Goal: Obtain resource: Obtain resource

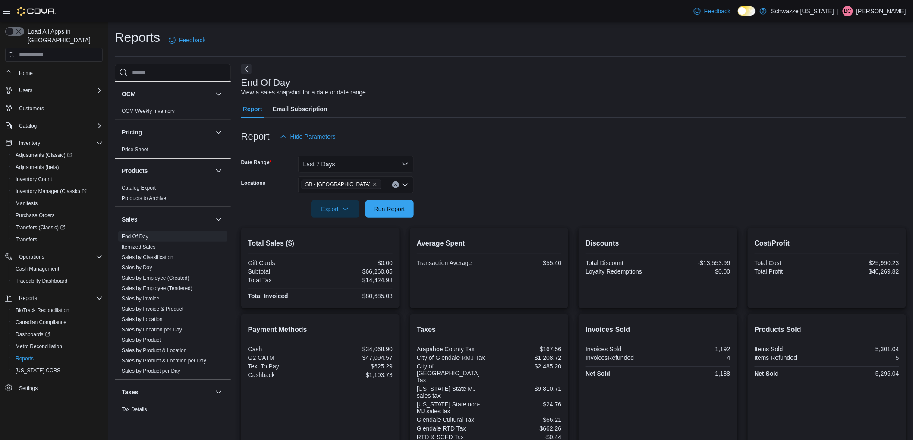
scroll to position [431, 0]
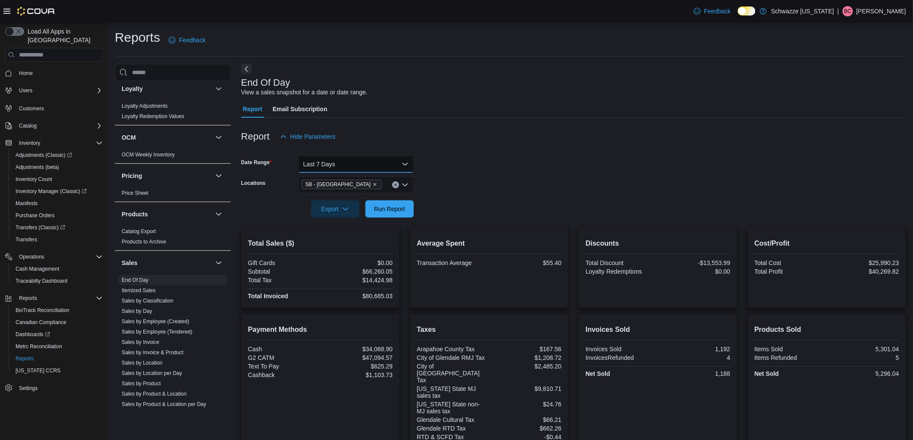
click at [311, 167] on button "Last 7 Days" at bounding box center [356, 164] width 116 height 17
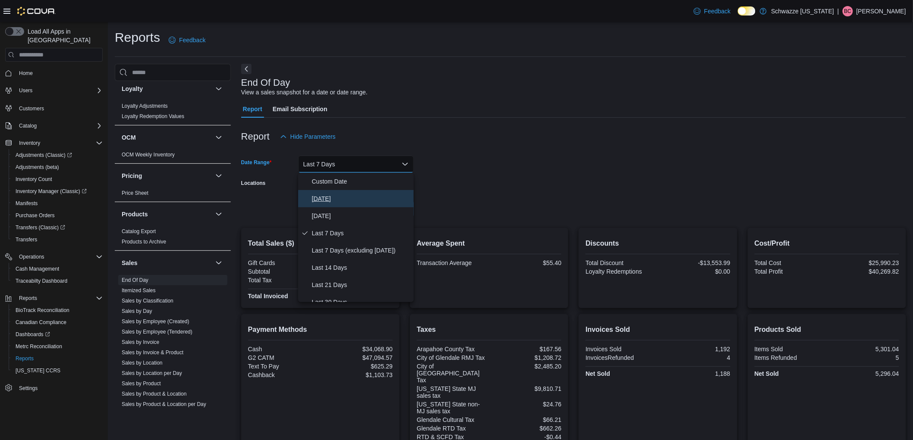
click at [335, 195] on span "[DATE]" at bounding box center [361, 199] width 98 height 10
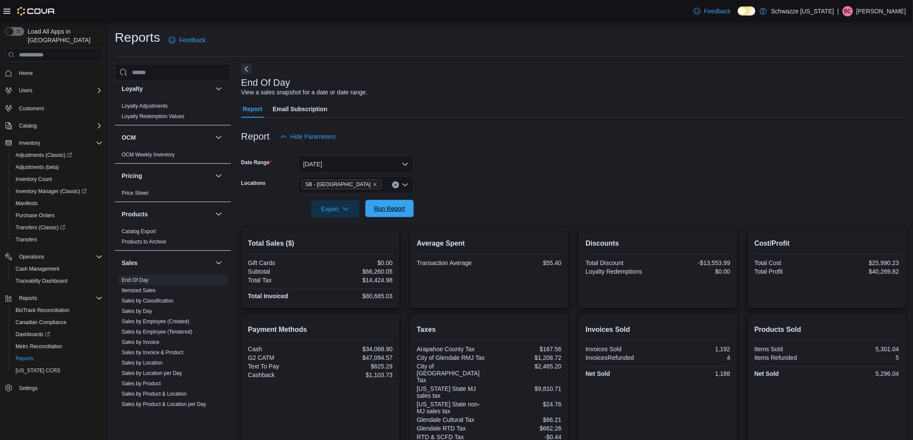
click at [393, 212] on span "Run Report" at bounding box center [389, 208] width 31 height 9
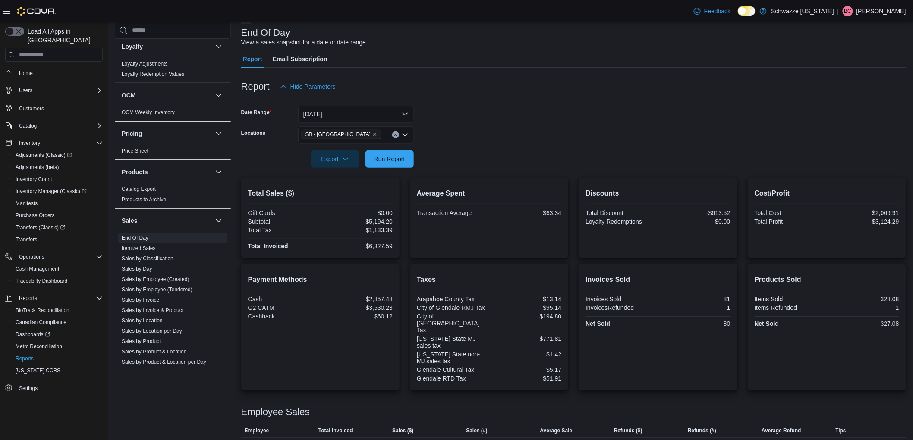
scroll to position [94, 0]
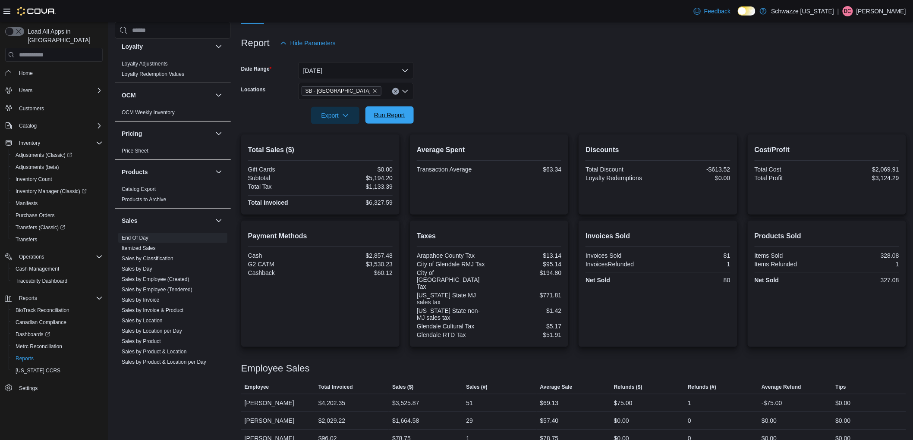
click at [390, 112] on span "Run Report" at bounding box center [389, 115] width 31 height 9
click at [395, 113] on span "Run Report" at bounding box center [389, 115] width 31 height 9
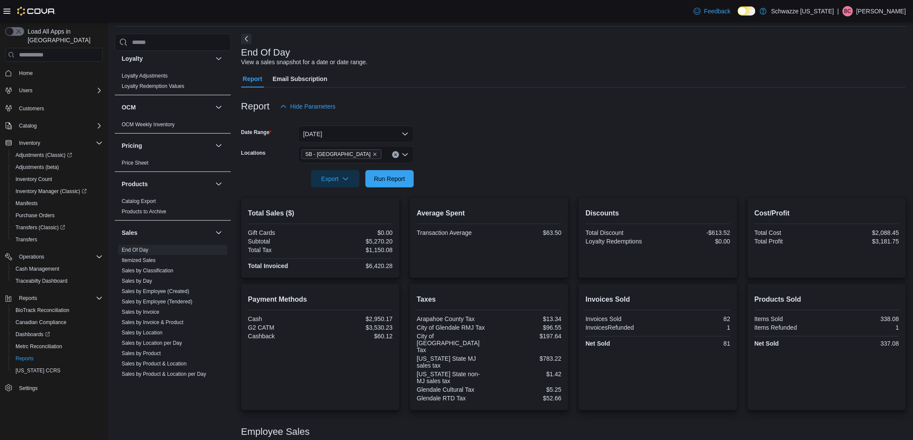
scroll to position [0, 0]
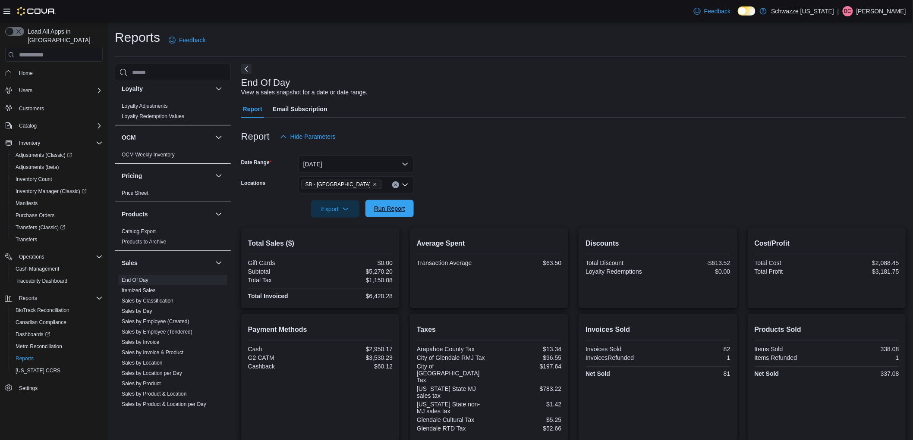
click at [384, 208] on span "Run Report" at bounding box center [389, 208] width 31 height 9
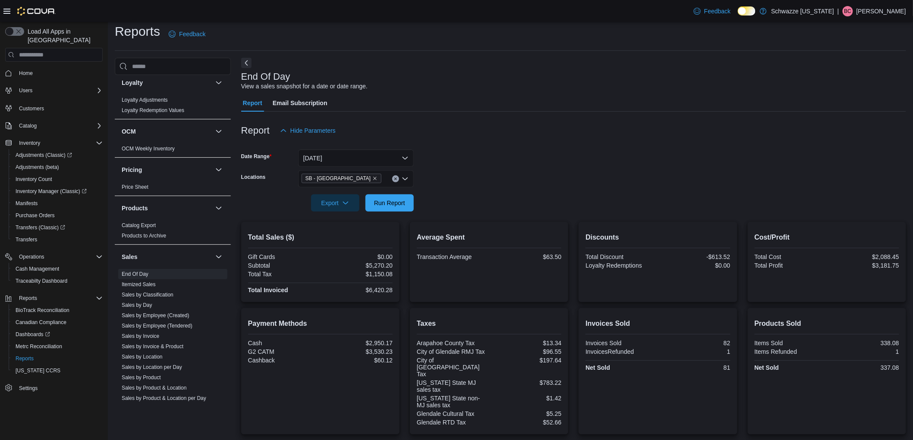
scroll to position [94, 0]
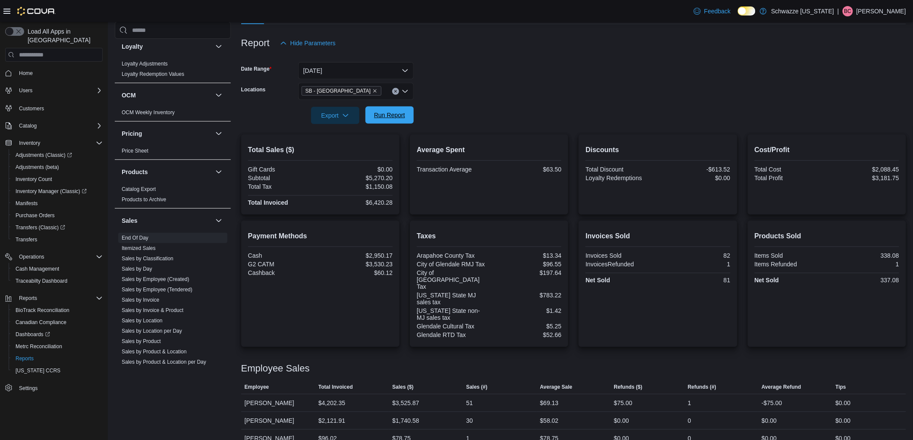
click at [382, 121] on span "Run Report" at bounding box center [390, 115] width 38 height 17
click at [410, 114] on button "Run Report" at bounding box center [389, 115] width 48 height 17
click at [372, 88] on icon "Remove SB - Glendale from selection in this group" at bounding box center [374, 90] width 5 height 5
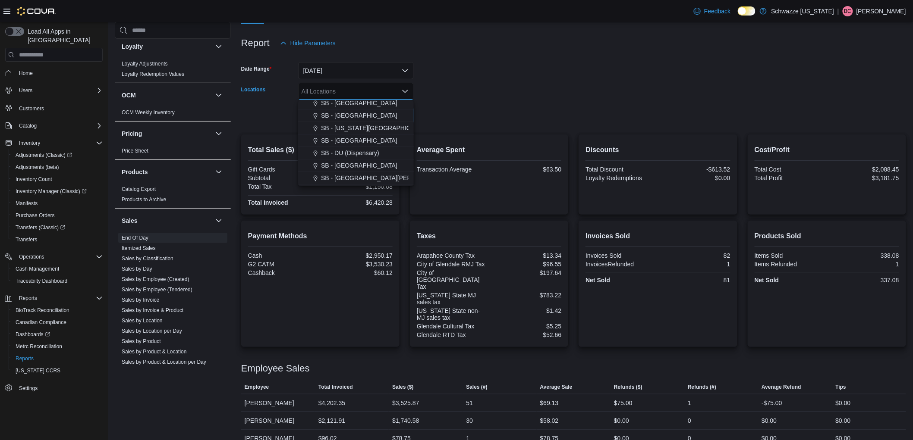
scroll to position [144, 0]
click at [368, 149] on span "SB - [GEOGRAPHIC_DATA]" at bounding box center [359, 150] width 76 height 9
click at [448, 113] on form "Date Range [DATE] Locations SB - [GEOGRAPHIC_DATA] Combo box. Selected. SB - [G…" at bounding box center [573, 88] width 665 height 72
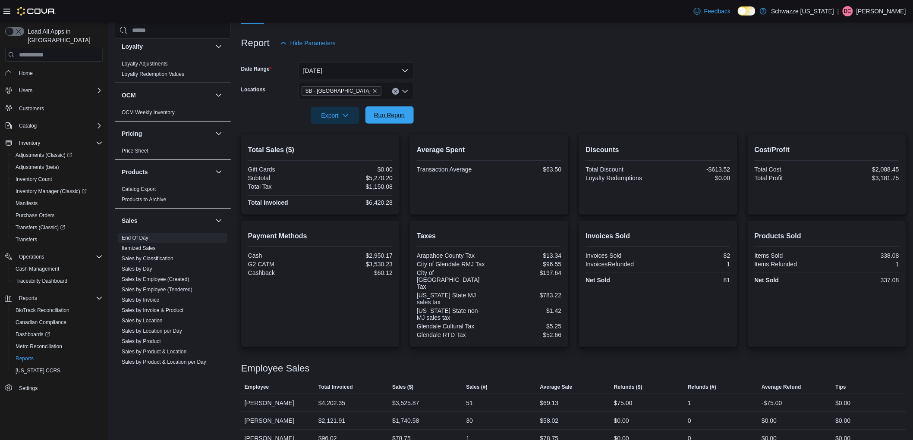
click at [400, 116] on span "Run Report" at bounding box center [389, 115] width 31 height 9
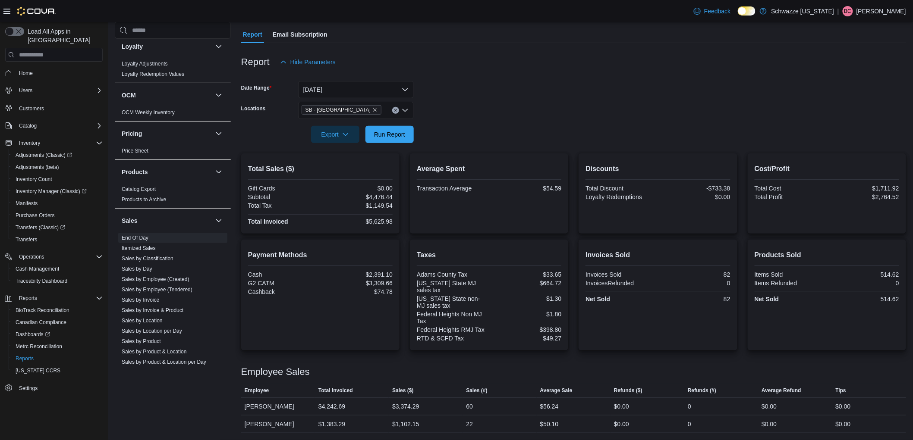
scroll to position [74, 0]
click at [372, 108] on icon "Remove SB - Federal Heights from selection in this group" at bounding box center [374, 110] width 5 height 5
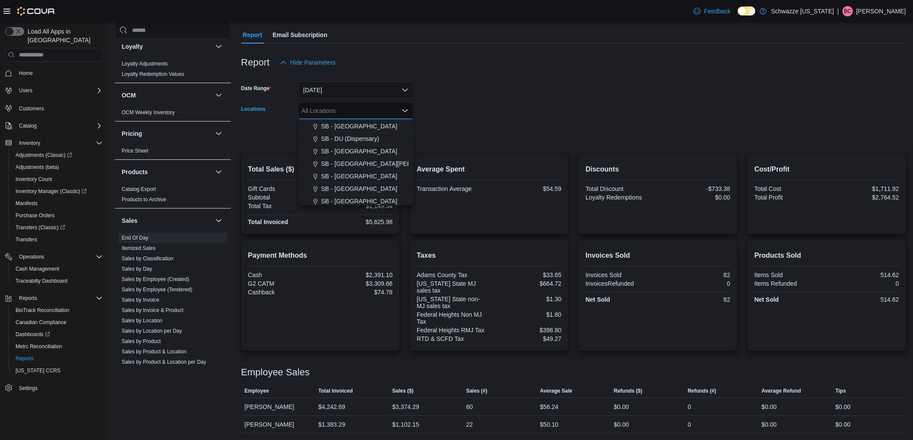
scroll to position [192, 0]
click at [350, 157] on span "SB - [GEOGRAPHIC_DATA]" at bounding box center [359, 159] width 76 height 9
drag, startPoint x: 544, startPoint y: 102, endPoint x: 495, endPoint y: 116, distance: 51.0
click at [540, 104] on form "Date Range [DATE] Locations [GEOGRAPHIC_DATA] - [GEOGRAPHIC_DATA] Combo box. Se…" at bounding box center [573, 107] width 665 height 72
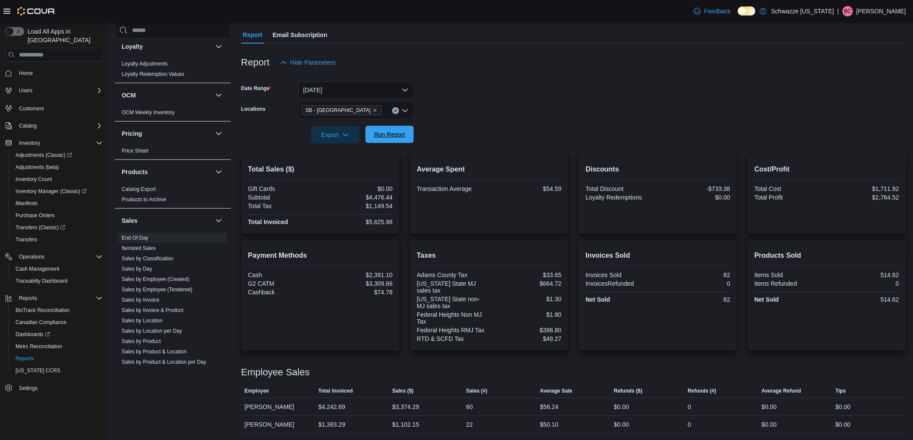
click at [400, 131] on span "Run Report" at bounding box center [389, 134] width 31 height 9
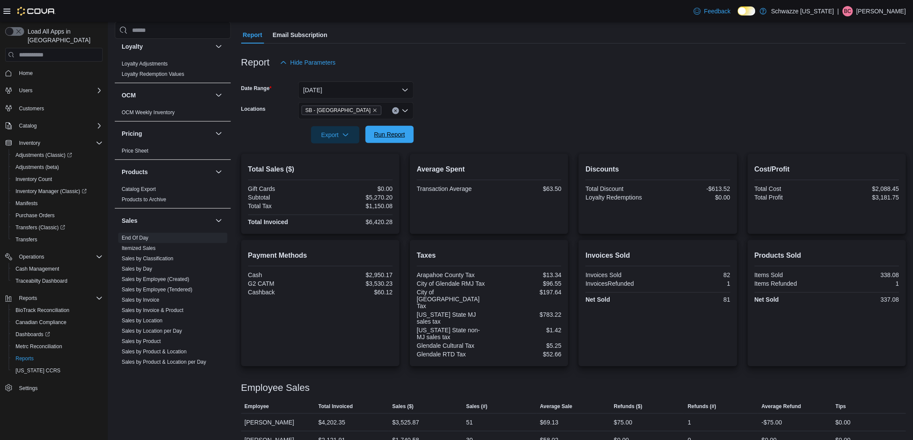
click at [394, 133] on span "Run Report" at bounding box center [389, 134] width 31 height 9
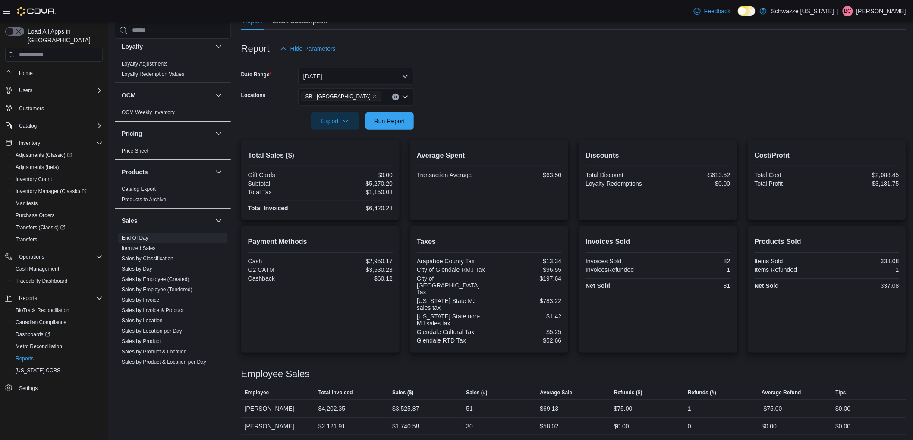
scroll to position [94, 0]
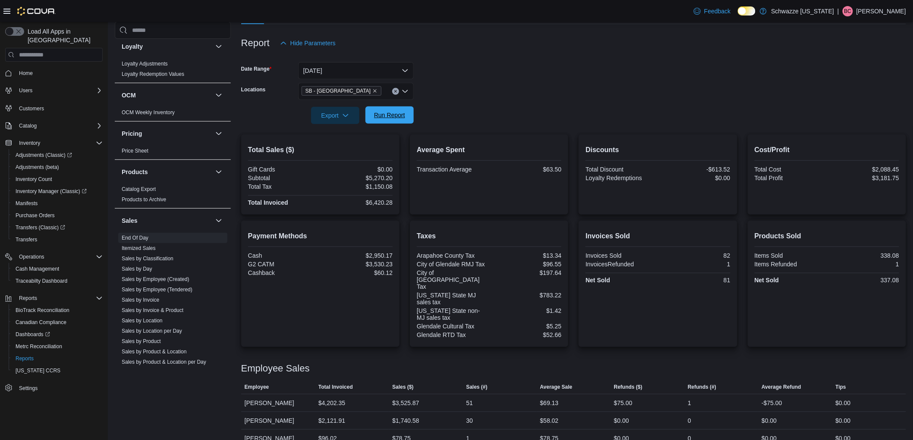
click at [374, 122] on span "Run Report" at bounding box center [390, 115] width 38 height 17
click at [393, 115] on span "Run Report" at bounding box center [389, 115] width 31 height 9
click at [392, 114] on span "Run Report" at bounding box center [389, 115] width 31 height 9
click at [372, 91] on icon "Remove SB - Glendale from selection in this group" at bounding box center [374, 90] width 5 height 5
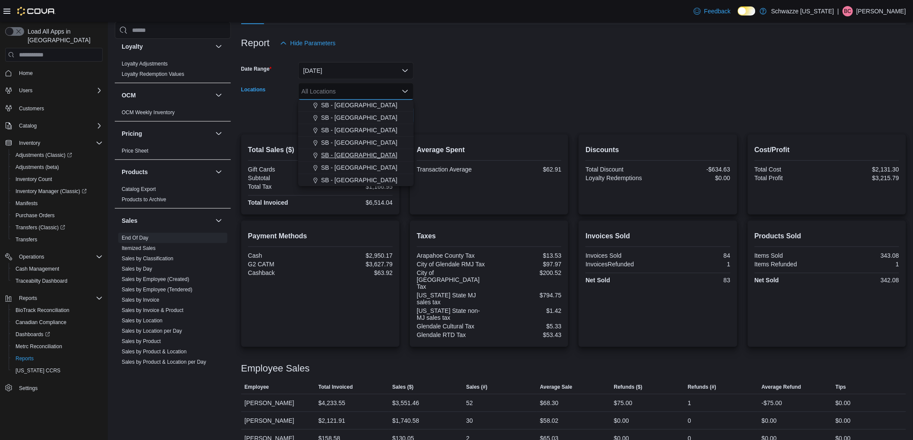
scroll to position [192, 0]
click at [351, 102] on span "SB - [GEOGRAPHIC_DATA]" at bounding box center [359, 102] width 76 height 9
click at [494, 103] on div at bounding box center [573, 103] width 665 height 7
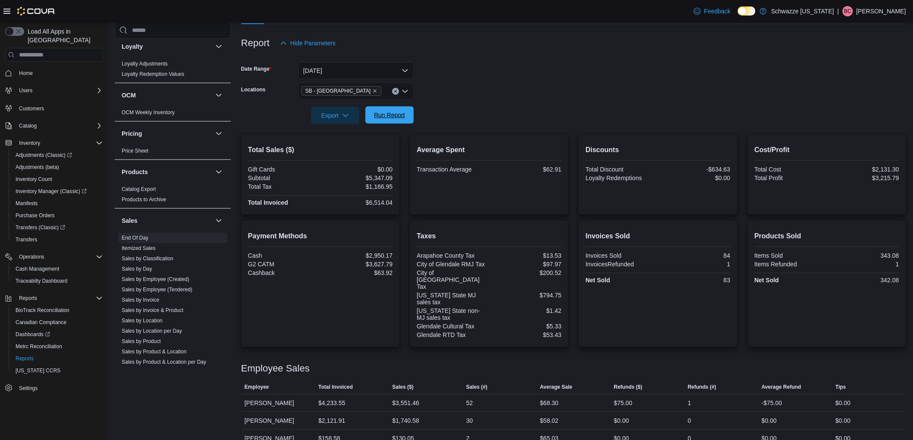
click at [375, 118] on span "Run Report" at bounding box center [389, 115] width 31 height 9
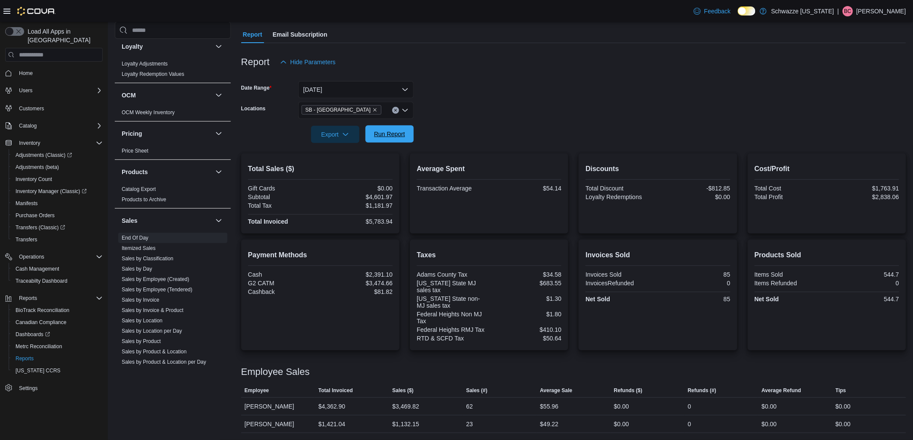
scroll to position [74, 0]
click at [406, 133] on span "Run Report" at bounding box center [390, 134] width 38 height 17
click at [400, 132] on span "Run Report" at bounding box center [389, 134] width 31 height 9
click at [387, 134] on span "Run Report" at bounding box center [389, 134] width 31 height 9
drag, startPoint x: 398, startPoint y: 287, endPoint x: 342, endPoint y: 285, distance: 55.7
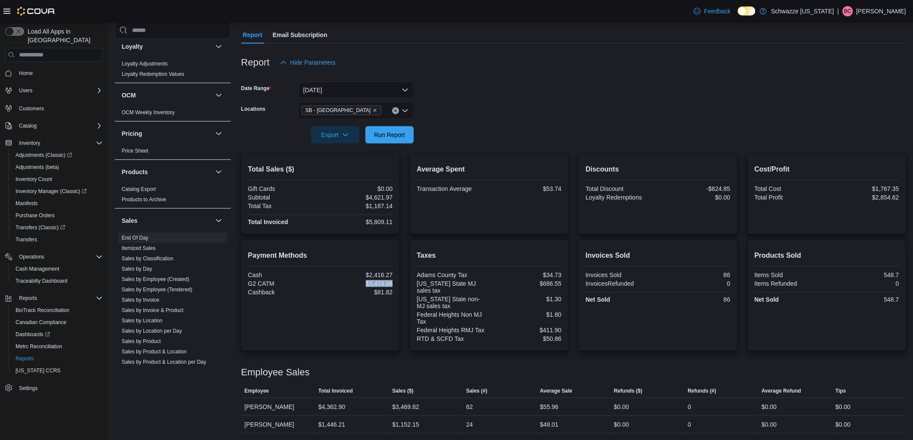
click at [342, 285] on div "Payment Methods Cash $2,416.27 G2 CATM $3,474.66 Cashback $81.82" at bounding box center [320, 295] width 158 height 111
click at [364, 294] on div "$81.82" at bounding box center [357, 292] width 71 height 7
click at [377, 134] on span "Run Report" at bounding box center [389, 134] width 31 height 9
click at [372, 111] on icon "Remove SB - Federal Heights from selection in this group" at bounding box center [374, 110] width 5 height 5
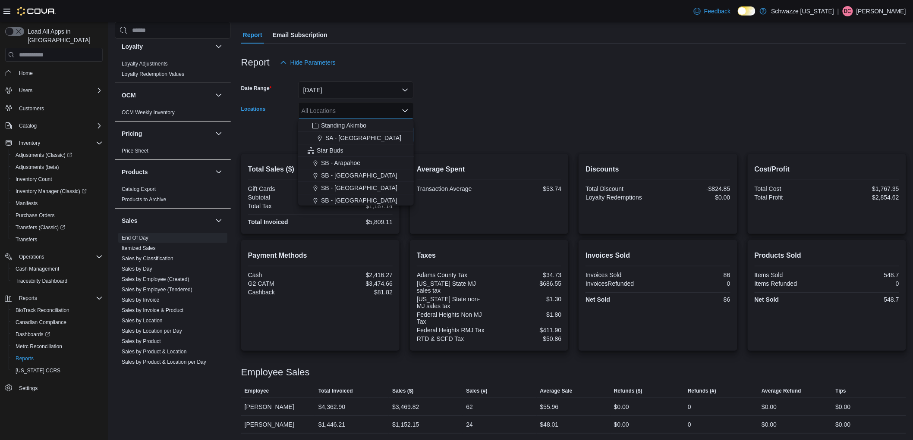
scroll to position [192, 0]
click at [352, 154] on button "SB - [GEOGRAPHIC_DATA]" at bounding box center [356, 159] width 116 height 13
click at [466, 140] on form "Date Range [DATE] Locations [GEOGRAPHIC_DATA] - [GEOGRAPHIC_DATA] Combo box. Se…" at bounding box center [573, 107] width 665 height 72
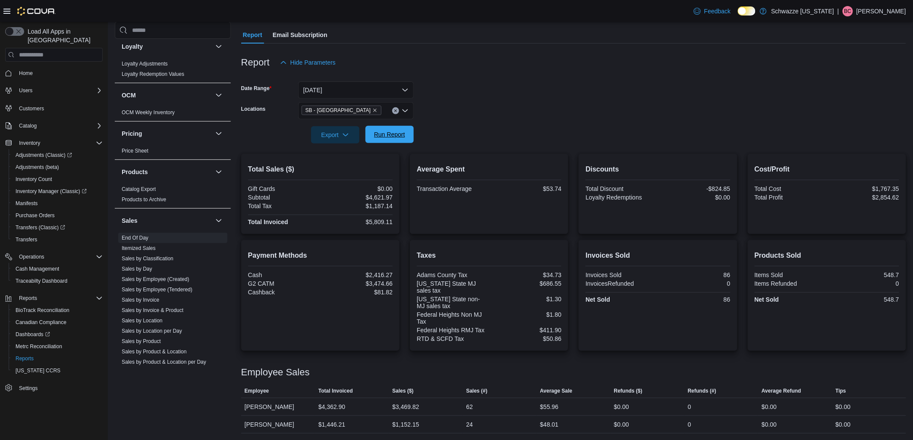
click at [398, 132] on span "Run Report" at bounding box center [389, 134] width 31 height 9
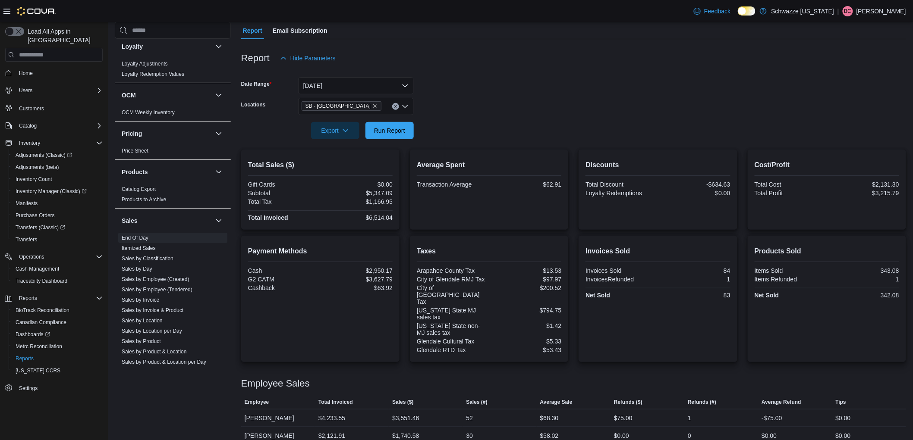
scroll to position [94, 0]
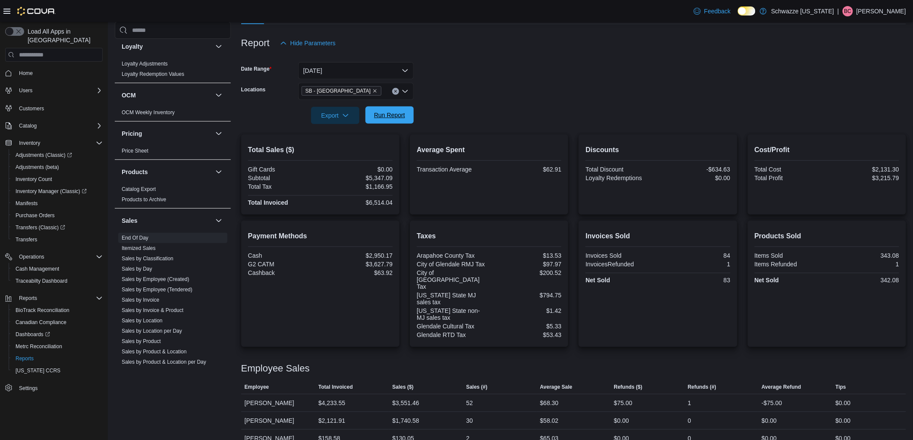
click at [393, 115] on span "Run Report" at bounding box center [389, 115] width 31 height 9
click at [386, 114] on span "Run Report" at bounding box center [389, 115] width 31 height 9
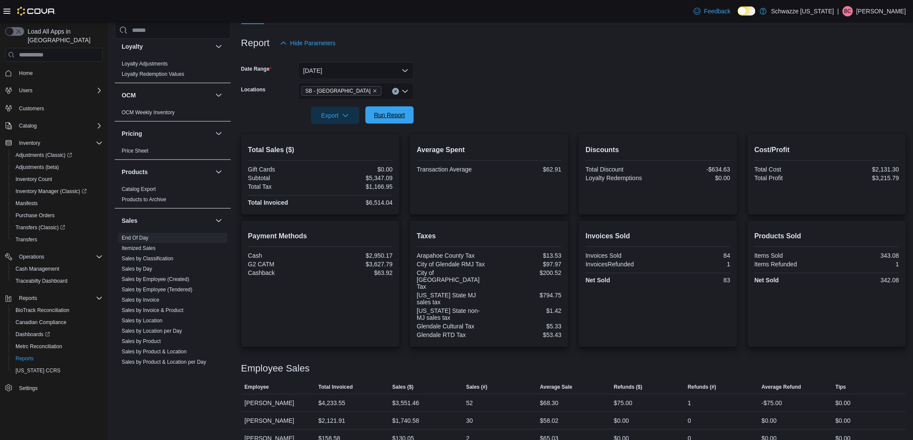
click at [386, 114] on span "Run Report" at bounding box center [389, 115] width 31 height 9
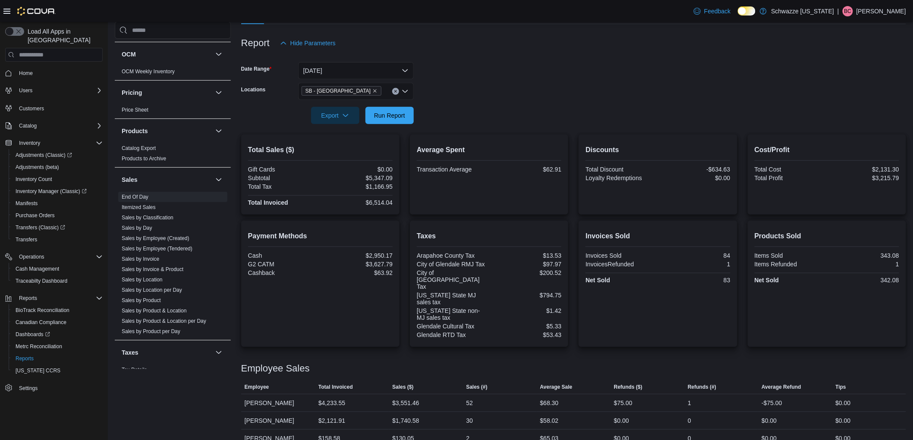
scroll to position [540, 0]
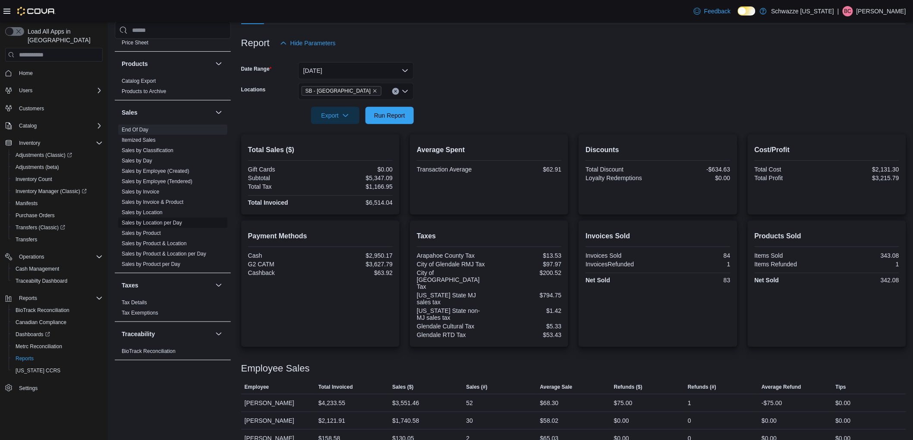
click at [164, 222] on link "Sales by Location per Day" at bounding box center [152, 223] width 60 height 6
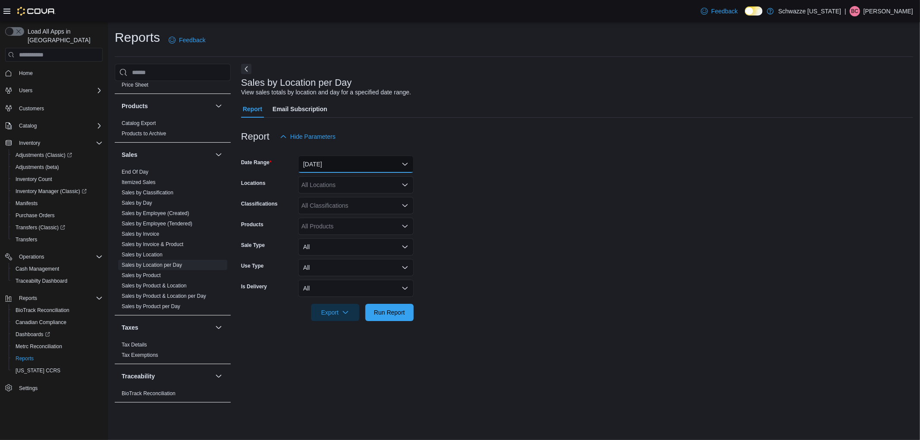
click at [346, 171] on button "[DATE]" at bounding box center [356, 164] width 116 height 17
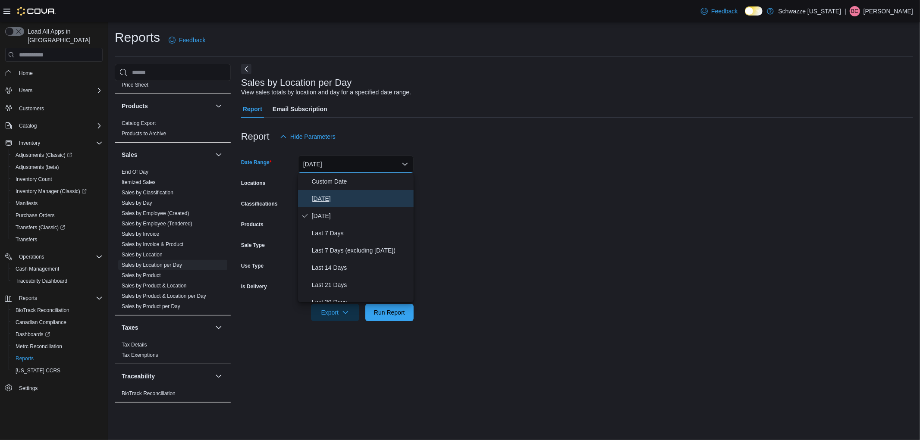
click at [324, 200] on span "[DATE]" at bounding box center [361, 199] width 98 height 10
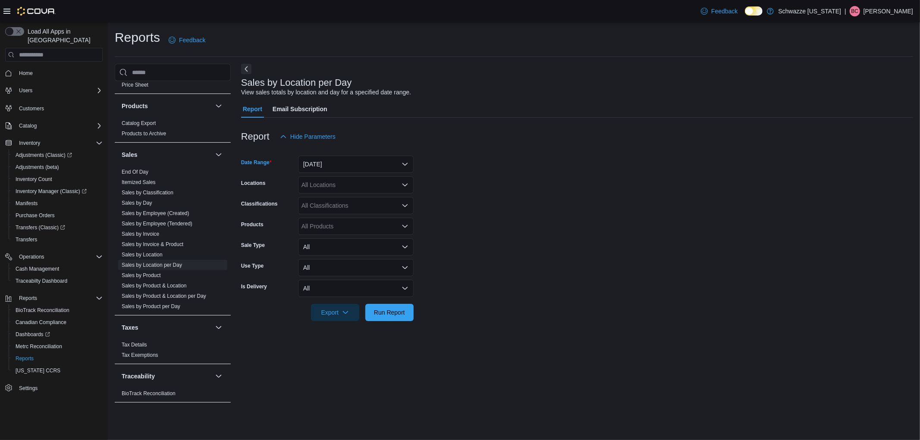
click at [367, 187] on div "All Locations" at bounding box center [356, 184] width 116 height 17
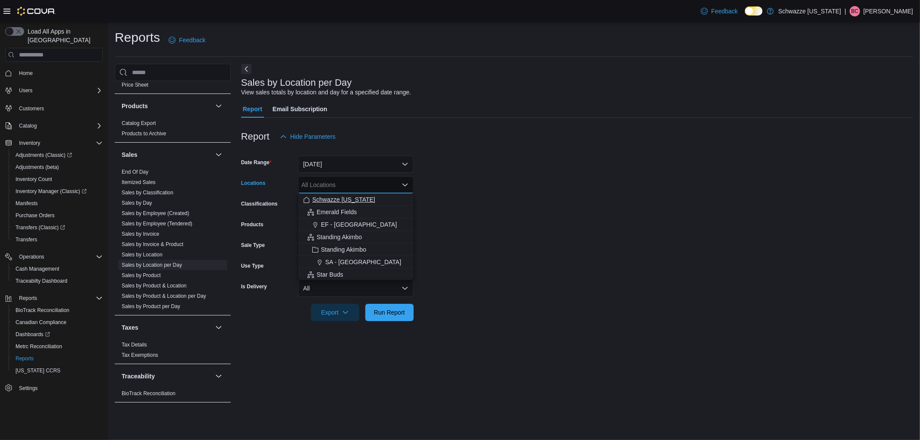
click at [355, 201] on span "Schwazze [US_STATE]" at bounding box center [343, 199] width 63 height 9
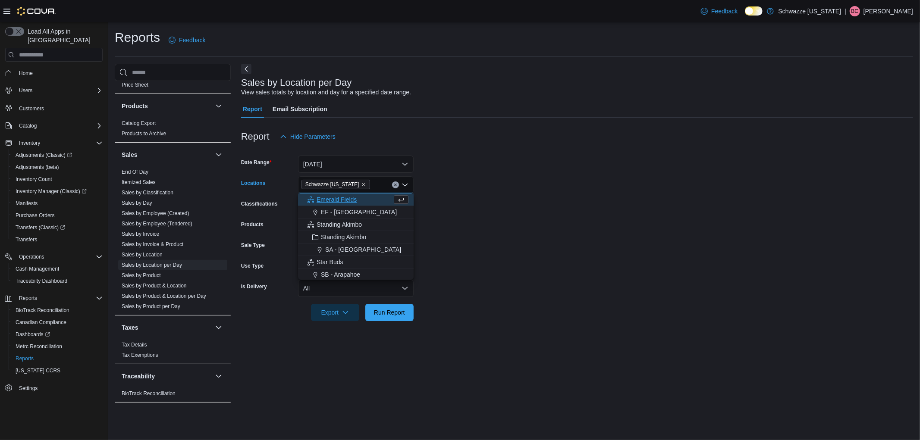
click at [474, 198] on form "Date Range [DATE] Locations [GEOGRAPHIC_DATA] [US_STATE] Combo box. Selected. S…" at bounding box center [577, 233] width 672 height 176
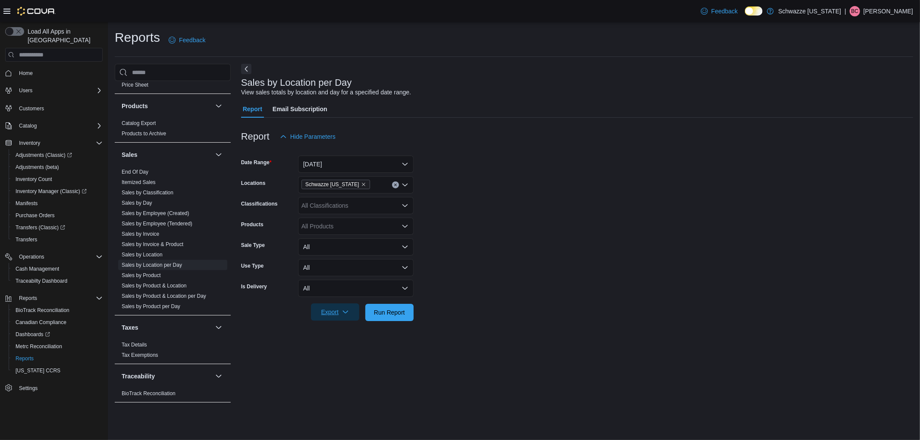
click at [327, 305] on span "Export" at bounding box center [335, 312] width 38 height 17
click at [330, 335] on button "Export to Excel" at bounding box center [336, 329] width 49 height 17
click at [143, 169] on span "End Of Day" at bounding box center [135, 172] width 27 height 7
click at [143, 169] on link "End Of Day" at bounding box center [135, 172] width 27 height 6
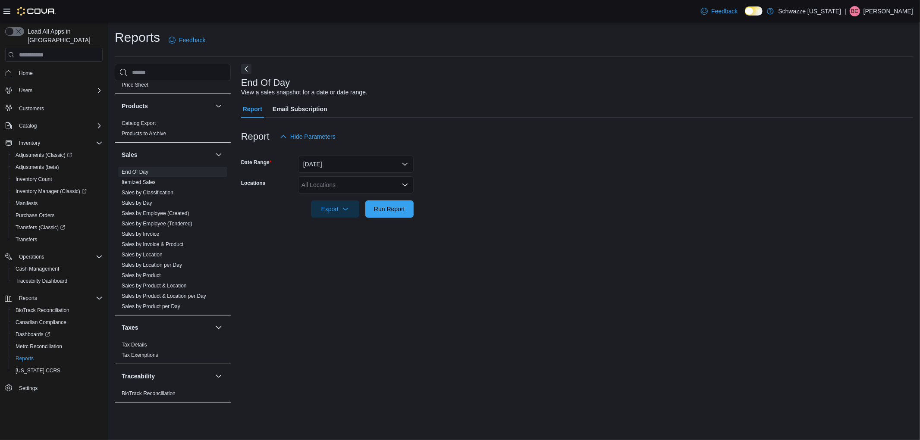
click at [337, 187] on div "All Locations" at bounding box center [356, 184] width 116 height 17
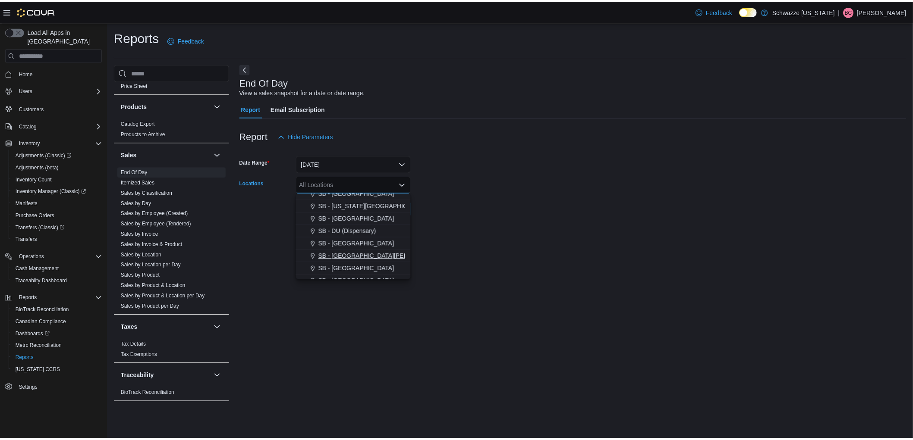
scroll to position [192, 0]
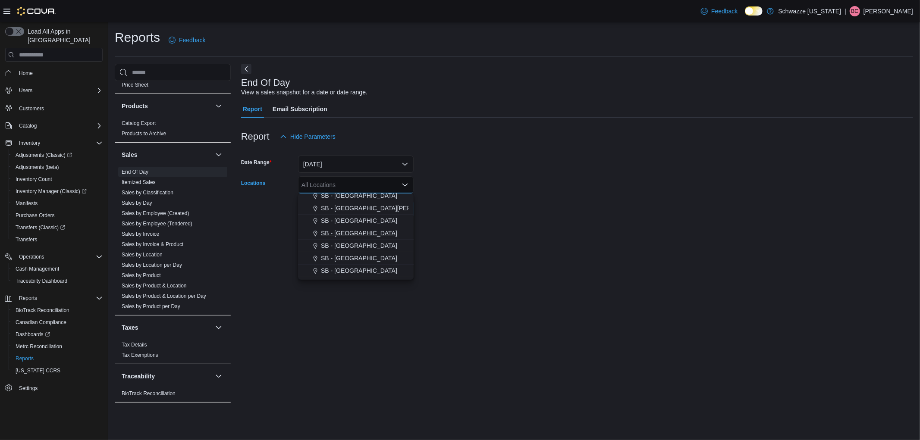
click at [345, 231] on span "SB - [GEOGRAPHIC_DATA]" at bounding box center [359, 233] width 76 height 9
click at [480, 220] on div at bounding box center [577, 223] width 672 height 10
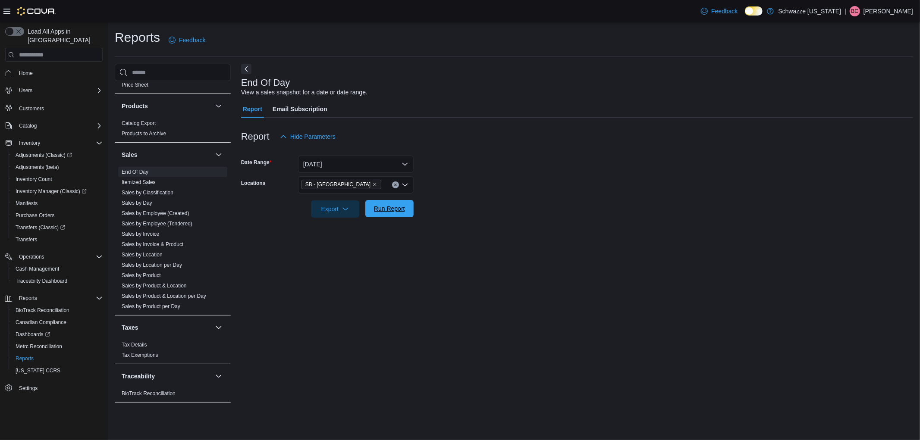
click at [402, 212] on span "Run Report" at bounding box center [389, 208] width 31 height 9
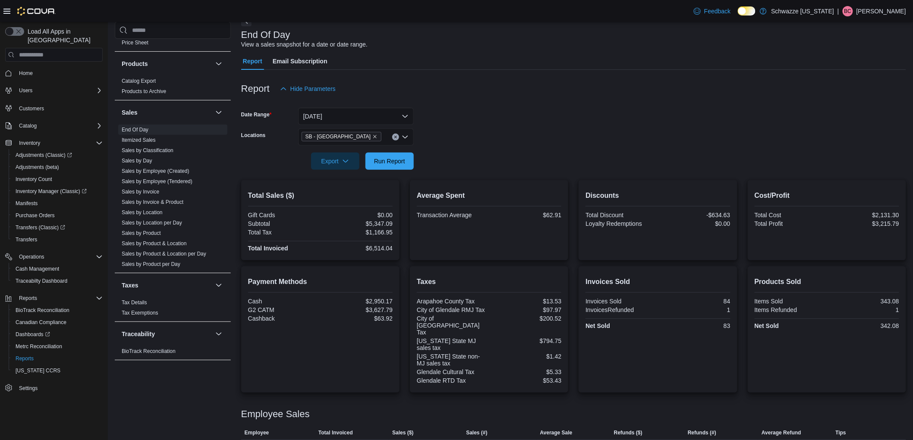
scroll to position [94, 0]
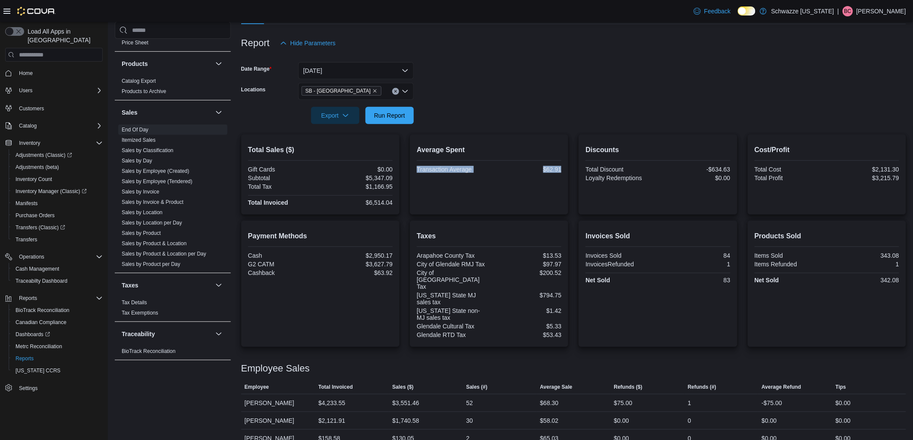
drag, startPoint x: 514, startPoint y: 177, endPoint x: 416, endPoint y: 167, distance: 98.0
click at [416, 167] on div "Average Spent Transaction Average $62.91" at bounding box center [489, 175] width 158 height 80
click at [456, 183] on div "Average Spent Transaction Average $62.91" at bounding box center [489, 174] width 145 height 66
click at [391, 121] on span "Run Report" at bounding box center [390, 115] width 38 height 17
click at [382, 119] on span "Run Report" at bounding box center [390, 115] width 38 height 17
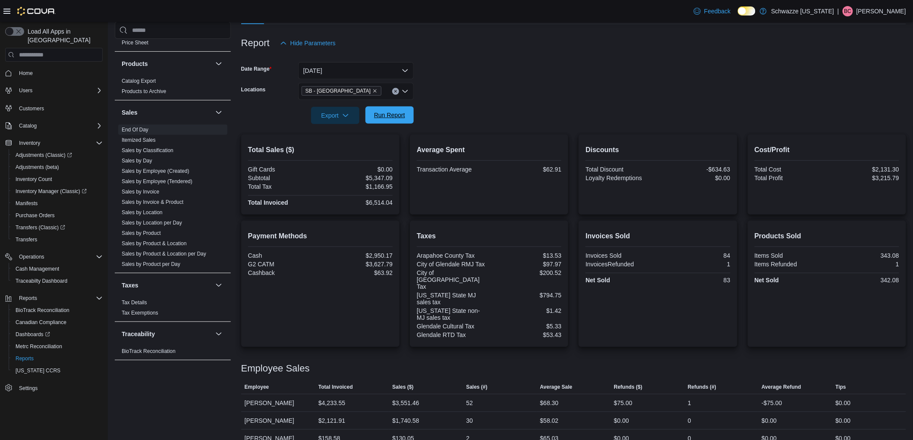
click at [391, 110] on span "Run Report" at bounding box center [390, 115] width 38 height 17
click at [406, 123] on span "Run Report" at bounding box center [390, 115] width 38 height 17
click at [382, 109] on span "Run Report" at bounding box center [390, 115] width 38 height 17
click at [393, 111] on span "Run Report" at bounding box center [389, 115] width 31 height 9
click at [397, 91] on icon "Clear input" at bounding box center [395, 91] width 3 height 3
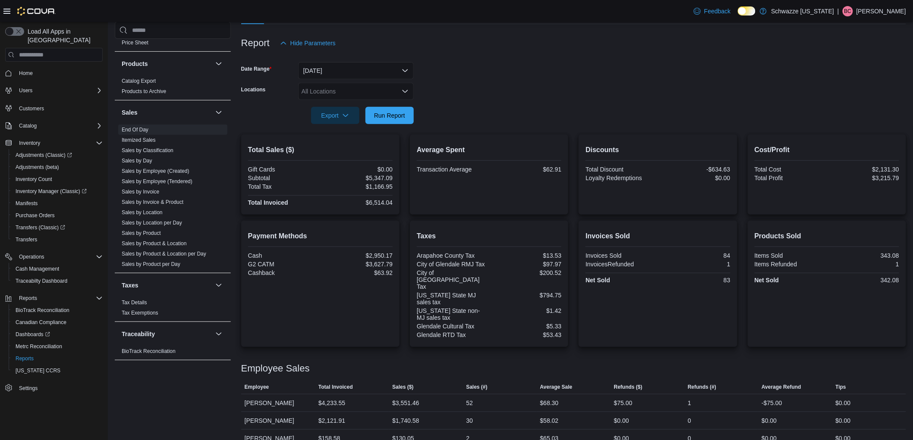
click at [446, 105] on div at bounding box center [573, 103] width 665 height 7
click at [395, 115] on span "Run Report" at bounding box center [389, 115] width 31 height 9
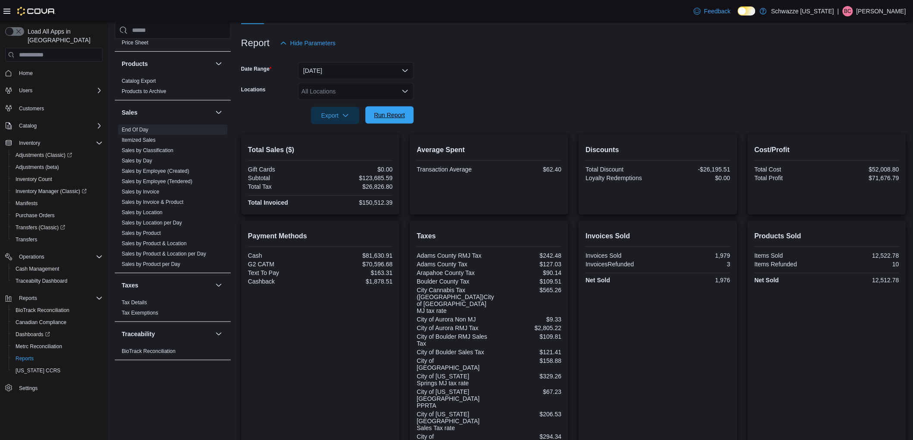
click at [407, 121] on span "Run Report" at bounding box center [390, 115] width 38 height 17
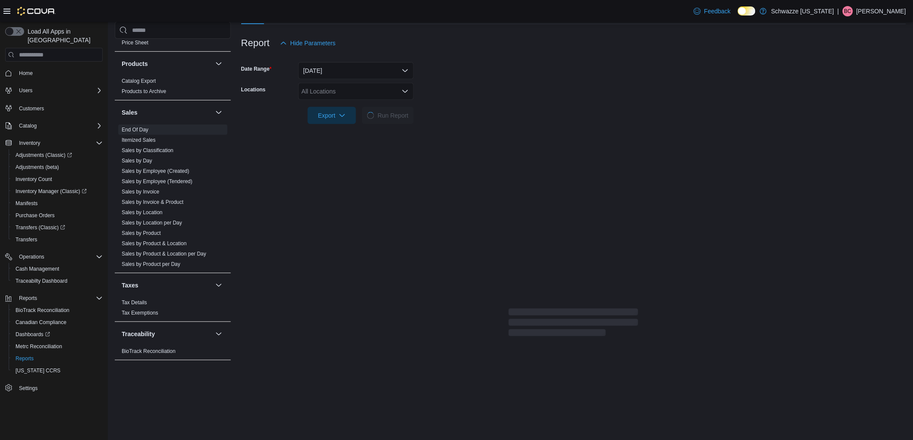
click at [348, 96] on div "All Locations" at bounding box center [356, 91] width 116 height 17
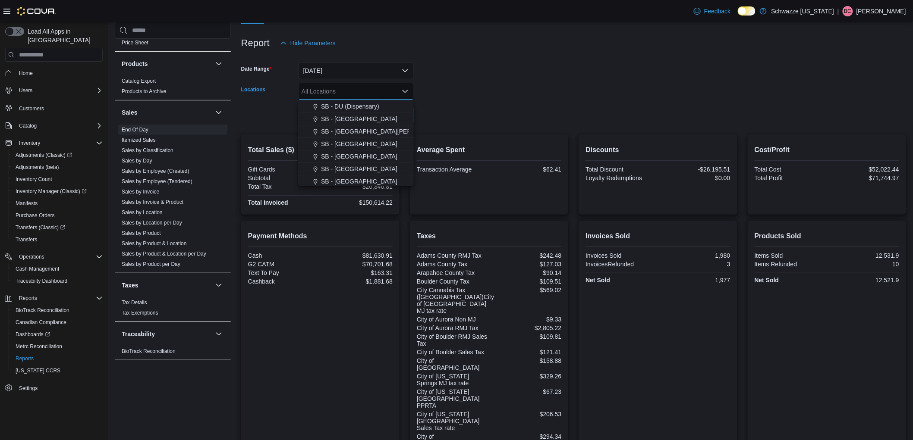
scroll to position [192, 0]
click at [347, 136] on span "SB - [GEOGRAPHIC_DATA]" at bounding box center [359, 139] width 76 height 9
drag, startPoint x: 506, startPoint y: 110, endPoint x: 456, endPoint y: 111, distance: 50.1
click at [506, 110] on form "Date Range [DATE] Locations [GEOGRAPHIC_DATA] - [GEOGRAPHIC_DATA] Combo box. Se…" at bounding box center [573, 88] width 665 height 72
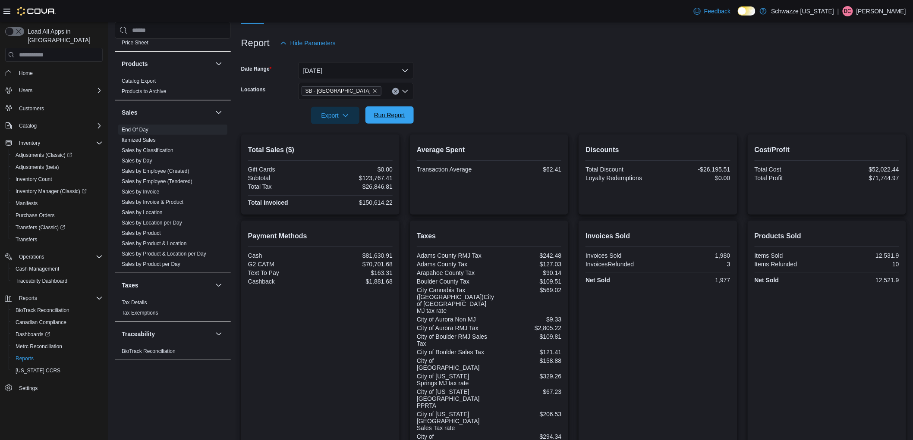
click at [403, 117] on span "Run Report" at bounding box center [389, 115] width 31 height 9
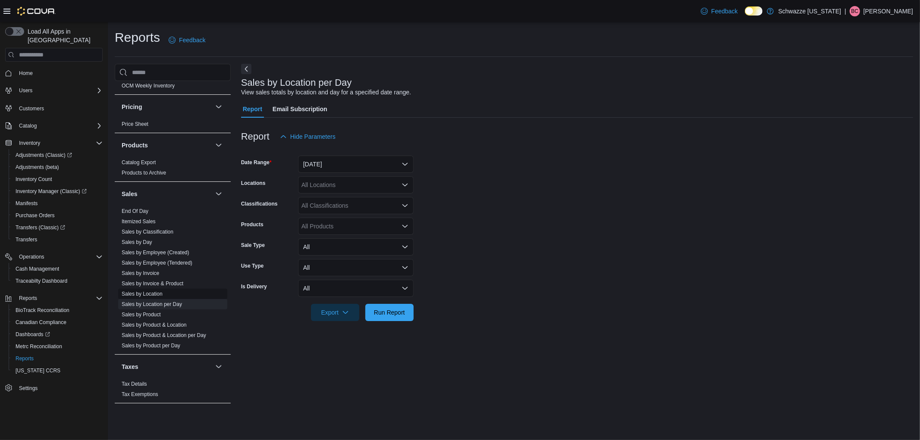
scroll to position [527, 0]
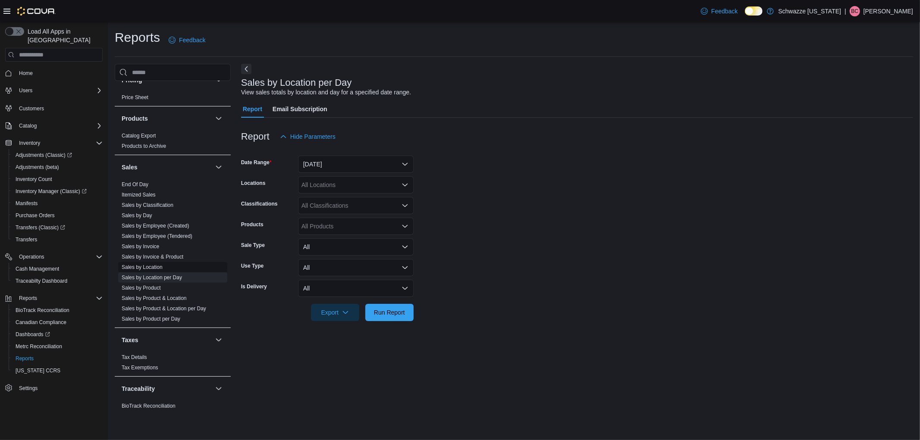
click at [157, 266] on link "Sales by Location" at bounding box center [142, 267] width 41 height 6
click at [342, 182] on div "All Locations" at bounding box center [356, 184] width 116 height 17
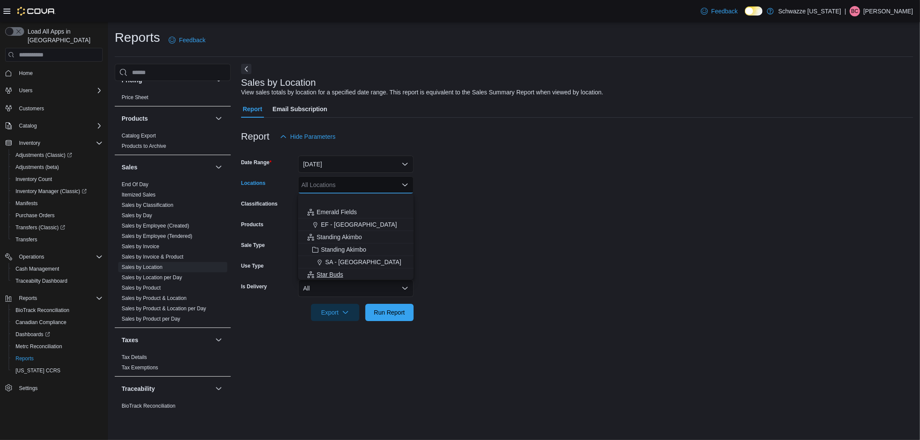
scroll to position [48, 0]
click at [341, 243] on span "SB - Arapahoe" at bounding box center [340, 239] width 39 height 9
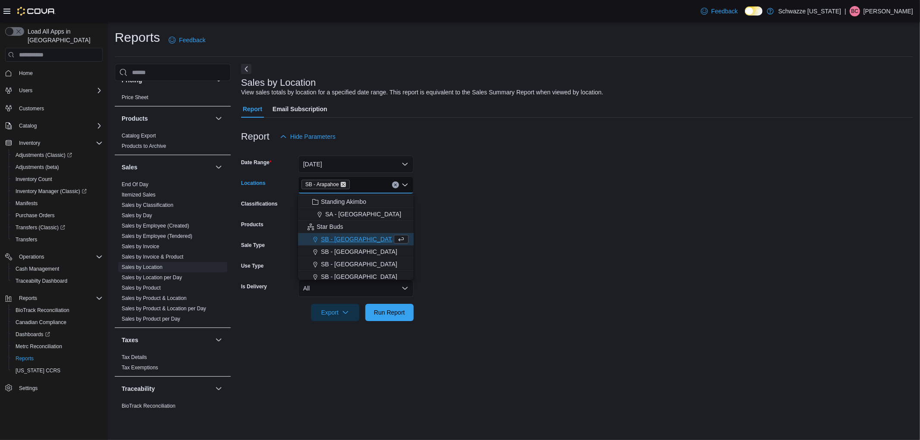
click at [343, 186] on icon "Remove SB - Arapahoe from selection in this group" at bounding box center [343, 184] width 5 height 5
click at [352, 247] on span "SB - [GEOGRAPHIC_DATA]" at bounding box center [359, 250] width 76 height 9
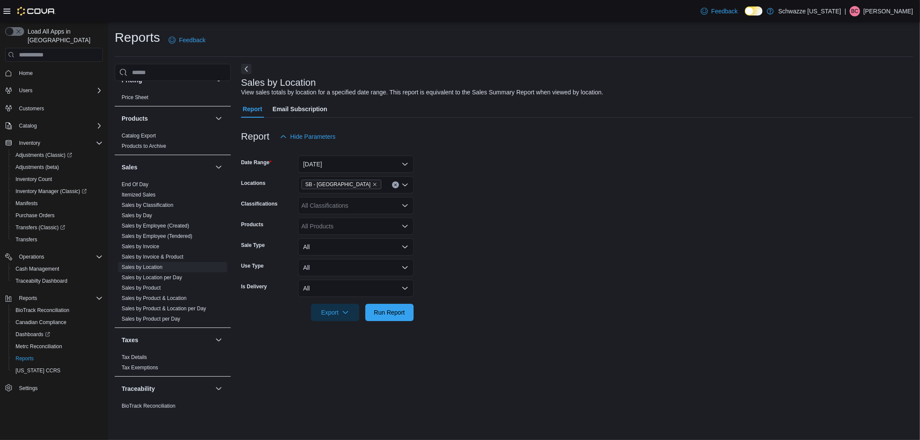
click at [456, 248] on form "Date Range Yesterday Locations SB - Glendale Classifications All Classification…" at bounding box center [577, 233] width 672 height 176
click at [342, 160] on button "[DATE]" at bounding box center [356, 164] width 116 height 17
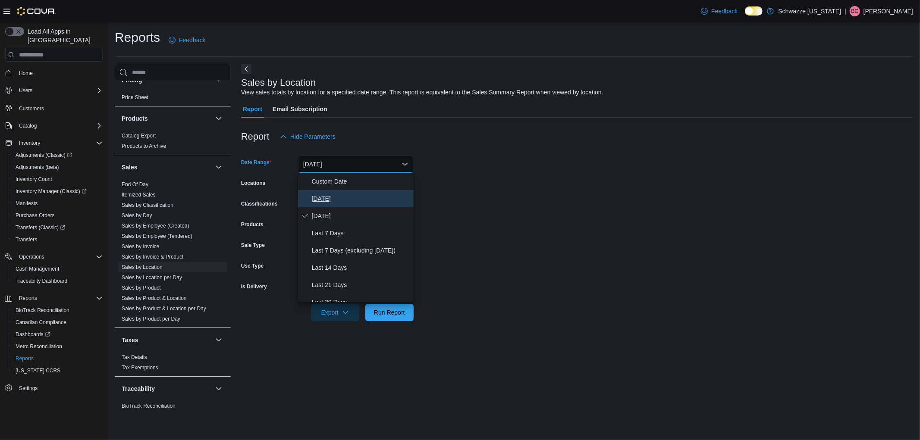
click at [333, 199] on span "[DATE]" at bounding box center [361, 199] width 98 height 10
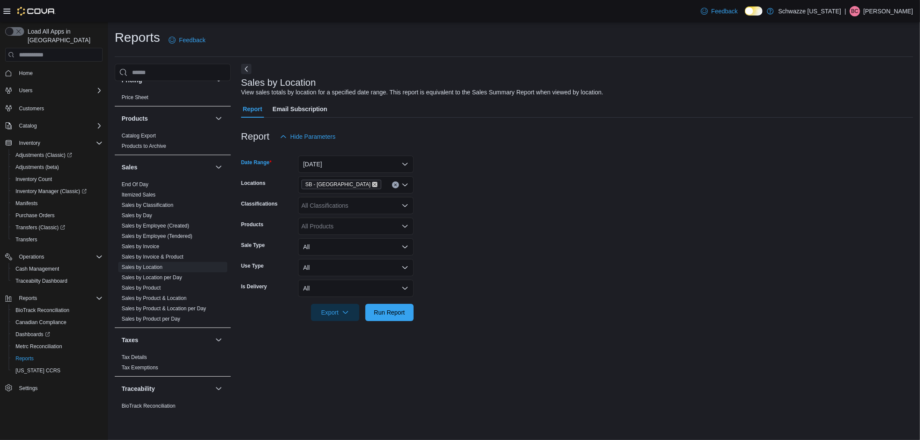
click at [373, 183] on icon "Remove SB - Glendale from selection in this group" at bounding box center [374, 184] width 3 height 3
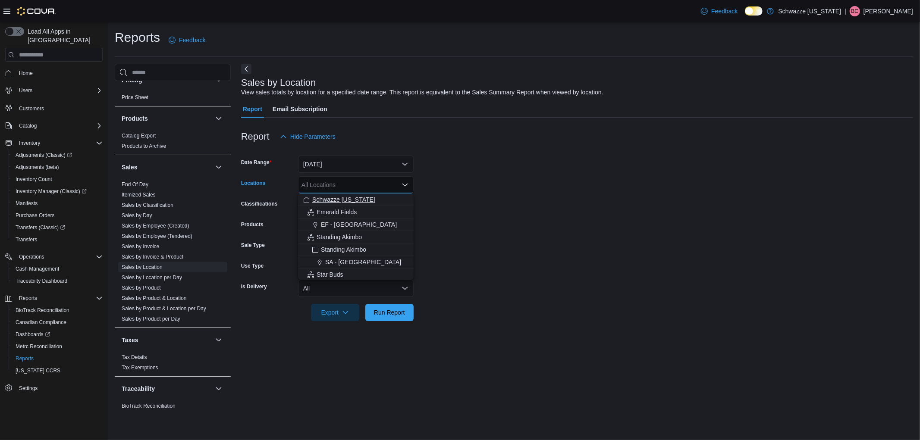
click at [346, 195] on span "Schwazze [US_STATE]" at bounding box center [343, 199] width 63 height 9
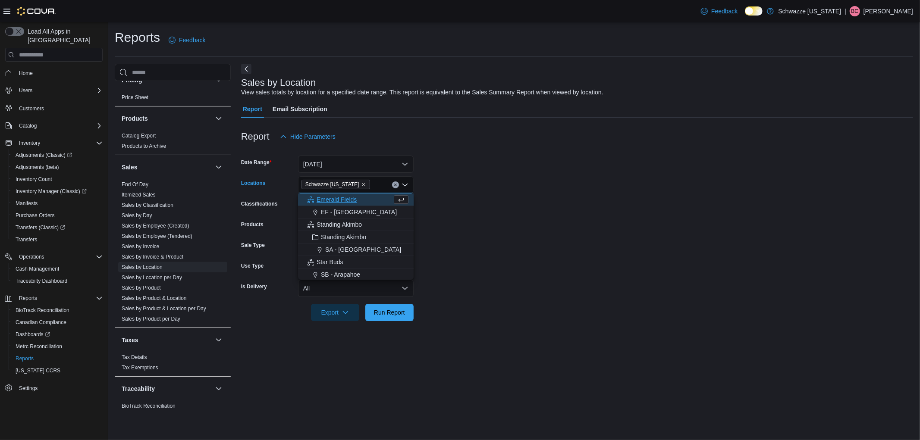
click at [533, 208] on form "Date Range [DATE] Locations [GEOGRAPHIC_DATA] [US_STATE] Combo box. Selected. S…" at bounding box center [577, 233] width 672 height 176
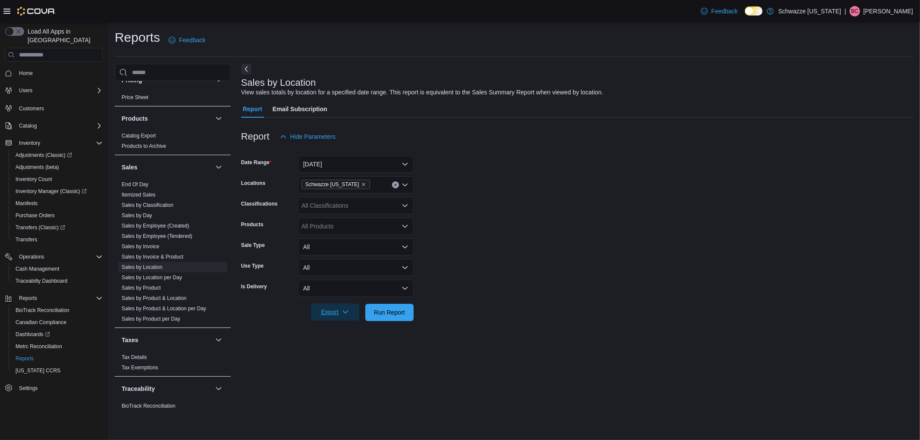
click at [329, 317] on span "Export" at bounding box center [335, 312] width 38 height 17
click at [340, 330] on span "Export to Excel" at bounding box center [336, 330] width 39 height 7
click at [138, 184] on link "End Of Day" at bounding box center [135, 185] width 27 height 6
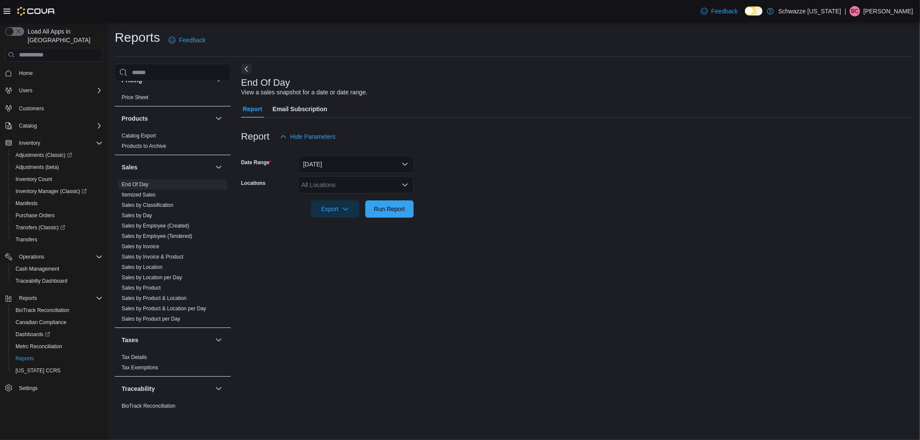
click at [369, 188] on div "All Locations" at bounding box center [356, 184] width 116 height 17
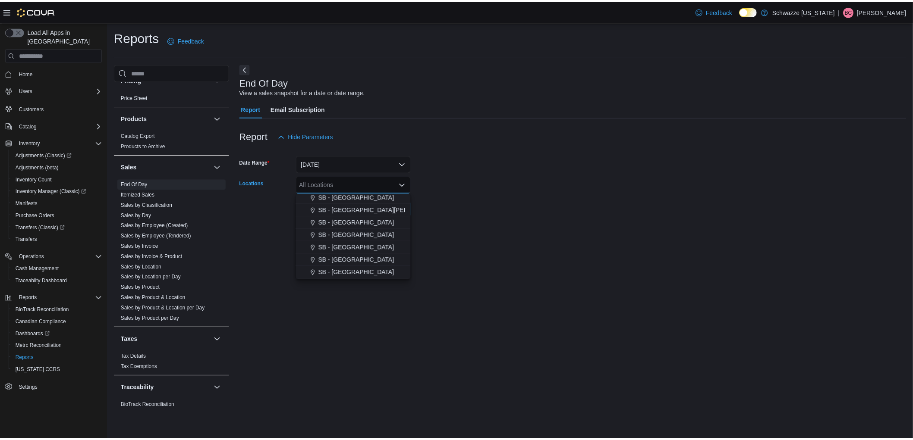
scroll to position [192, 0]
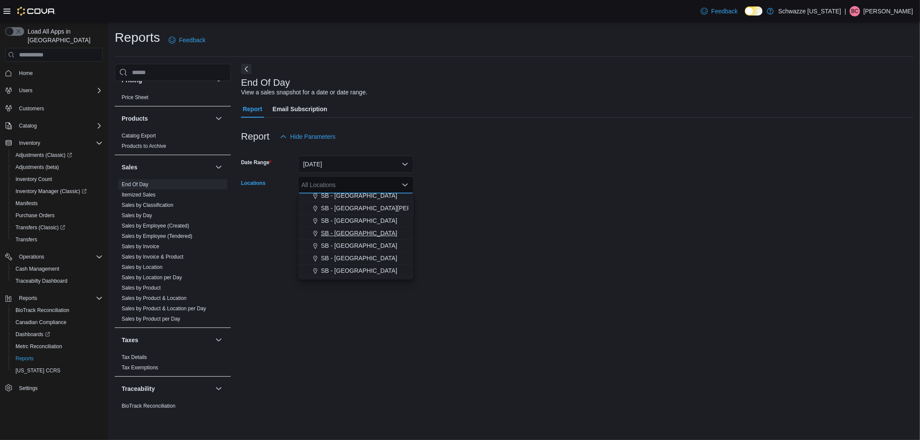
click at [348, 236] on span "SB - [GEOGRAPHIC_DATA]" at bounding box center [359, 233] width 76 height 9
click at [498, 215] on form "Date Range [DATE] Locations [GEOGRAPHIC_DATA] - [GEOGRAPHIC_DATA] Combo box. Se…" at bounding box center [577, 181] width 672 height 72
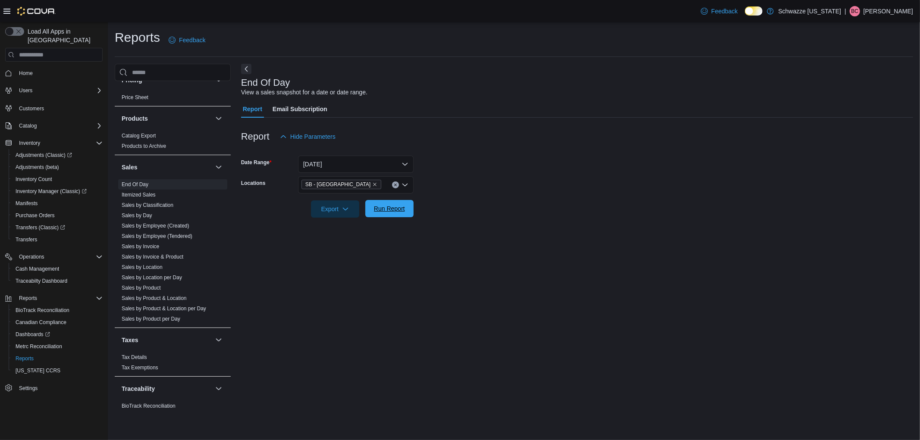
click at [392, 209] on span "Run Report" at bounding box center [389, 208] width 31 height 9
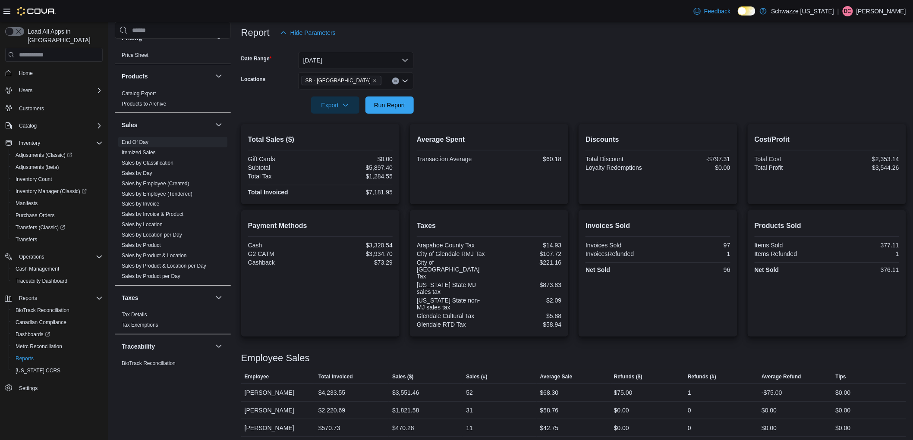
scroll to position [111, 0]
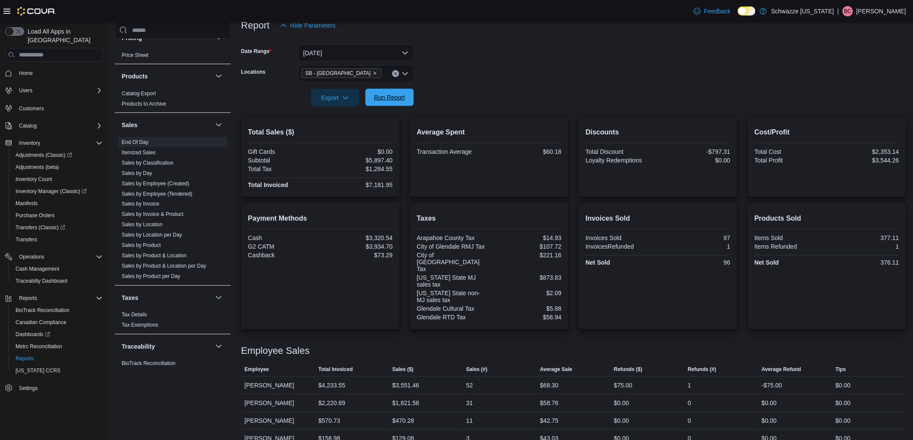
click at [402, 98] on span "Run Report" at bounding box center [389, 97] width 31 height 9
click at [398, 104] on span "Run Report" at bounding box center [390, 97] width 38 height 17
click at [400, 101] on span "Run Report" at bounding box center [389, 97] width 31 height 9
click at [402, 103] on span "Run Report" at bounding box center [390, 97] width 38 height 17
click at [385, 97] on span "Run Report" at bounding box center [389, 97] width 31 height 9
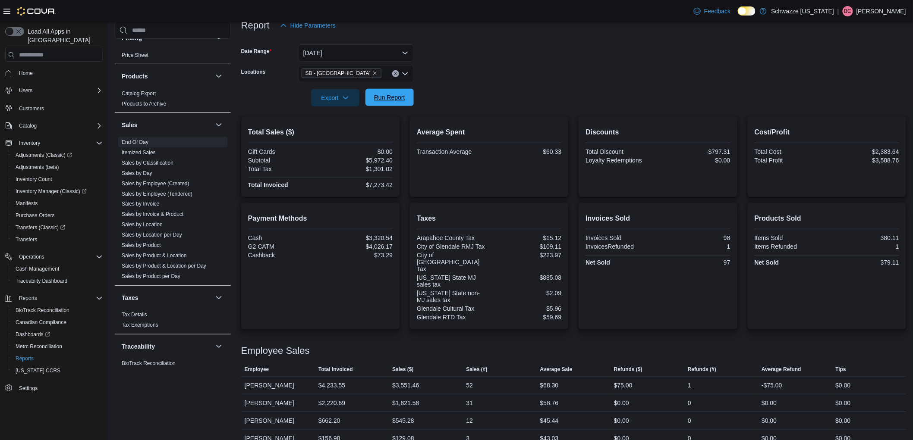
click at [385, 91] on span "Run Report" at bounding box center [390, 97] width 38 height 17
